Goal: Transaction & Acquisition: Obtain resource

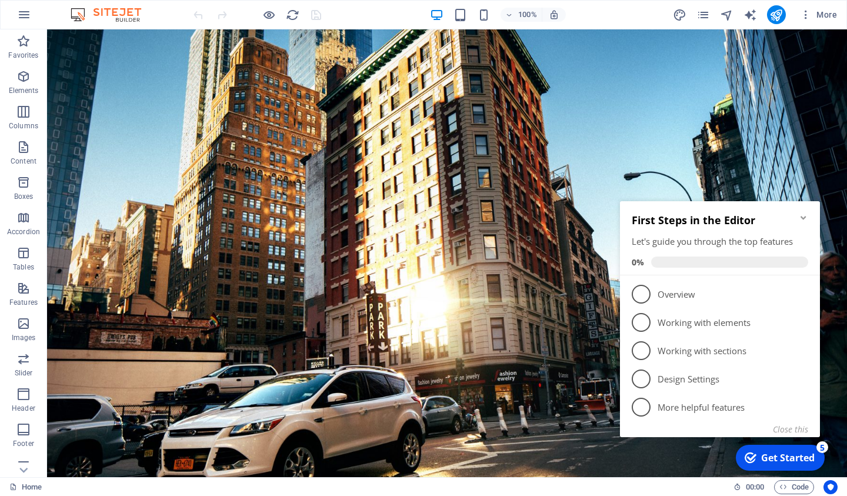
click at [807, 218] on icon "Minimize checklist" at bounding box center [803, 217] width 9 height 9
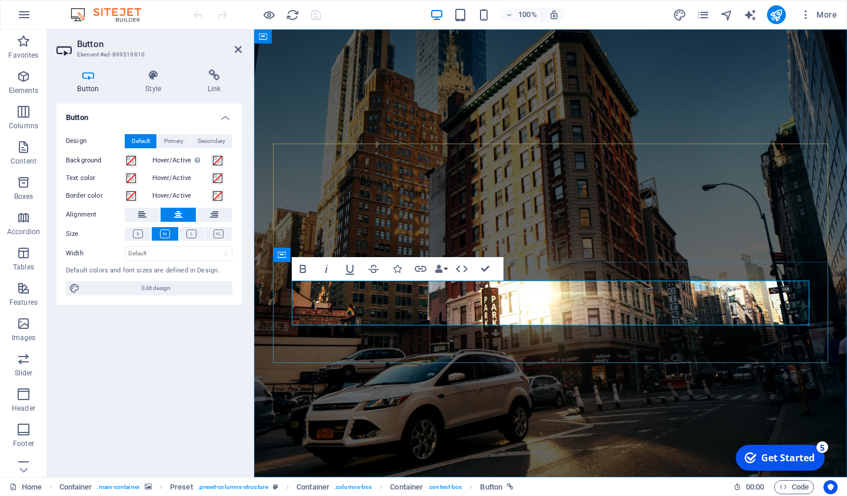
scroll to position [0, 9]
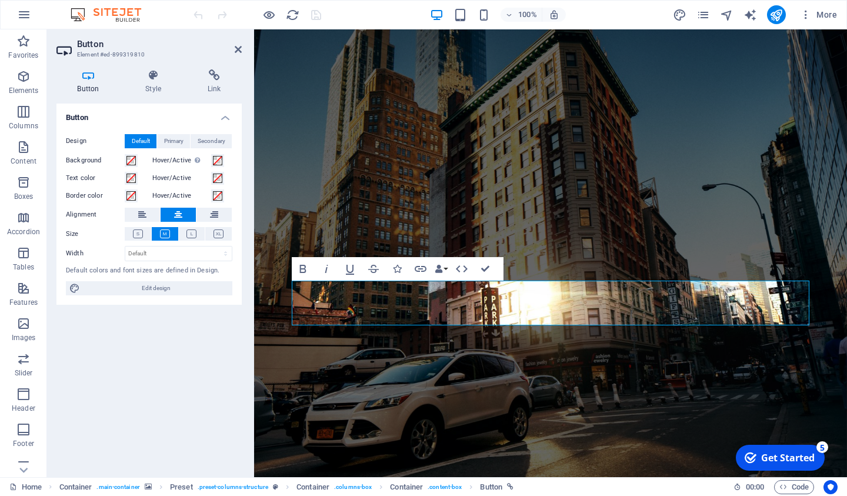
click at [540, 380] on figure at bounding box center [550, 253] width 593 height 448
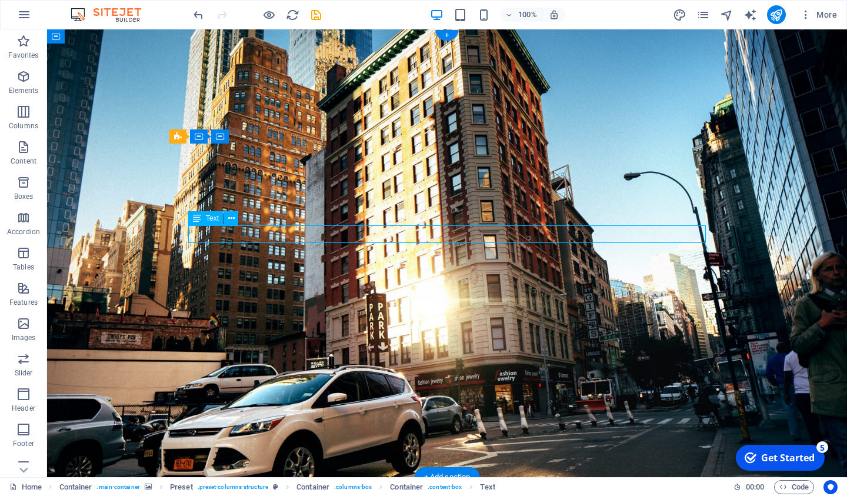
drag, startPoint x: 345, startPoint y: 237, endPoint x: 560, endPoint y: 242, distance: 214.8
drag, startPoint x: 560, startPoint y: 238, endPoint x: 534, endPoint y: 237, distance: 26.5
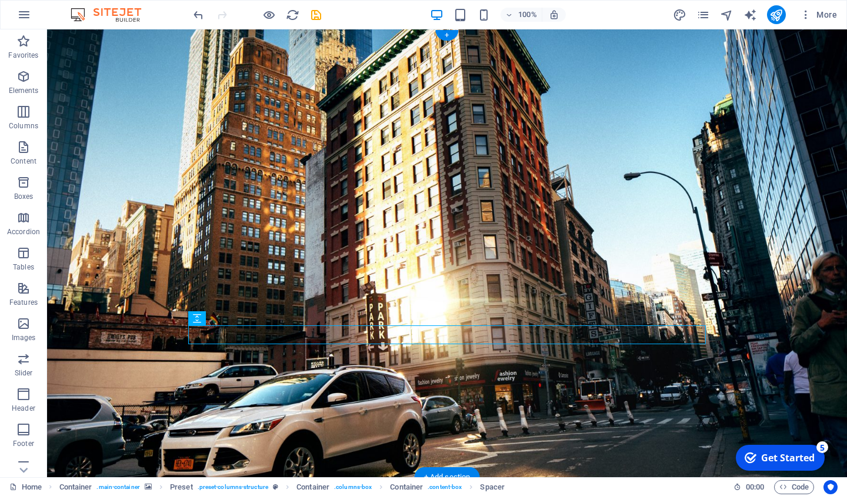
click at [308, 110] on figure at bounding box center [447, 253] width 800 height 448
